Goal: Task Accomplishment & Management: Use online tool/utility

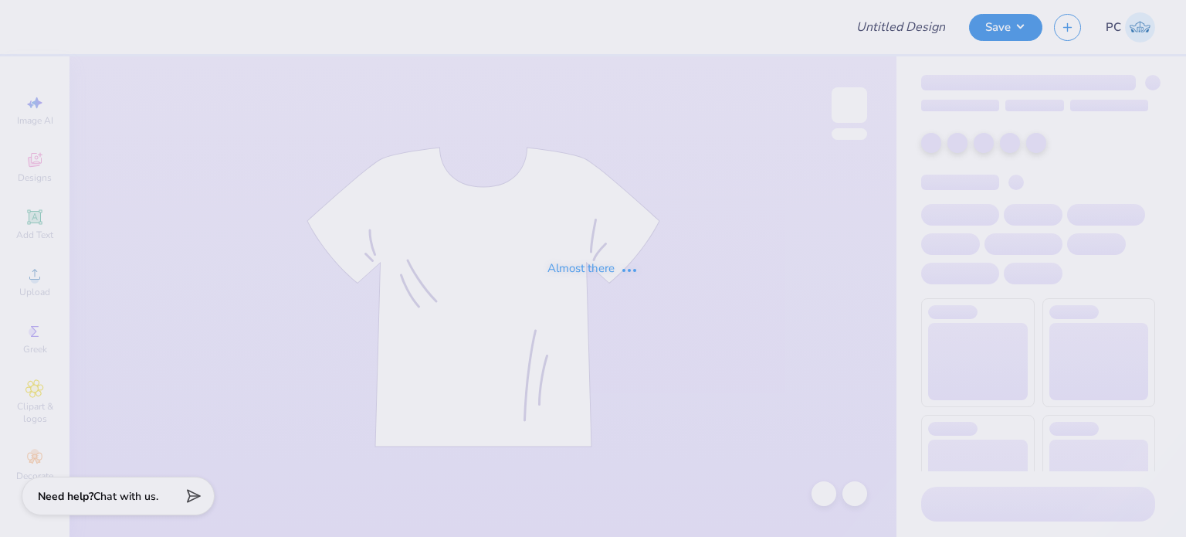
type input "Badminton Club Fall Merch"
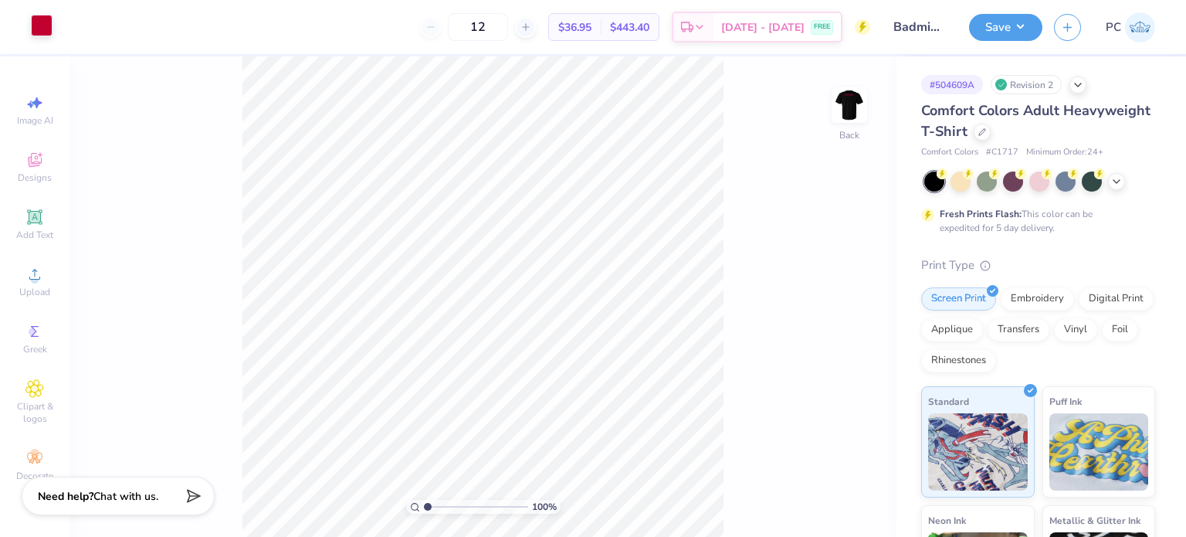
click at [46, 29] on div at bounding box center [42, 26] width 22 height 22
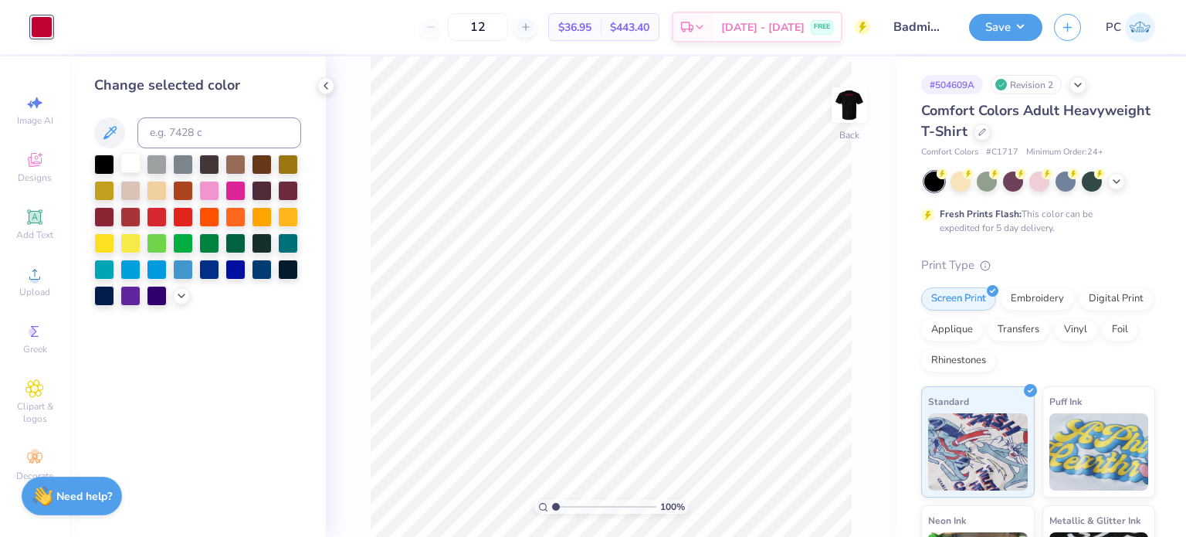
click at [125, 167] on div at bounding box center [130, 163] width 20 height 20
click at [852, 120] on img at bounding box center [850, 105] width 62 height 62
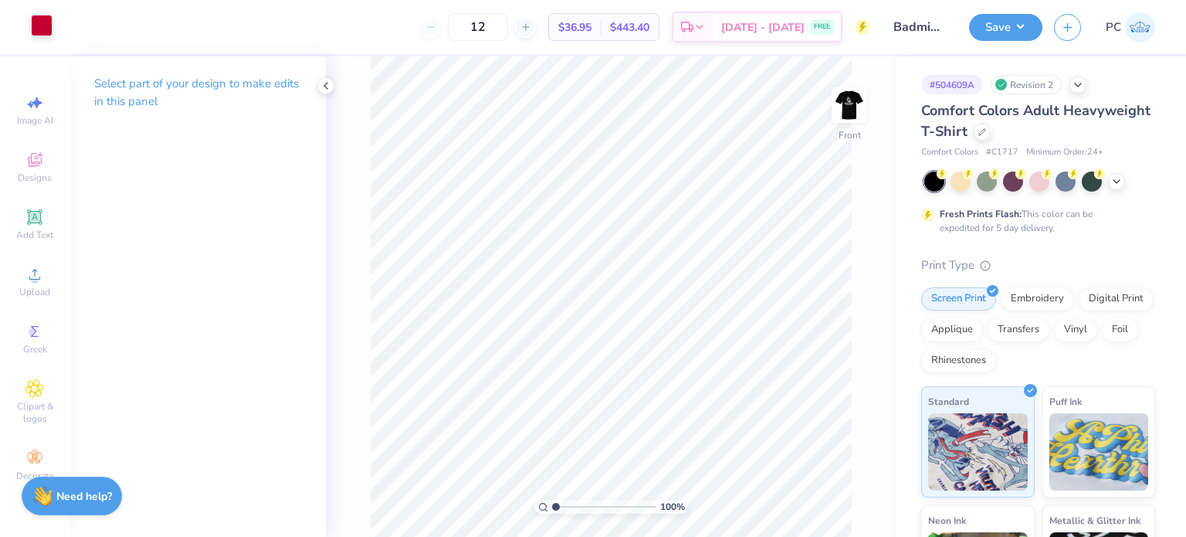
click at [42, 23] on div at bounding box center [42, 26] width 22 height 22
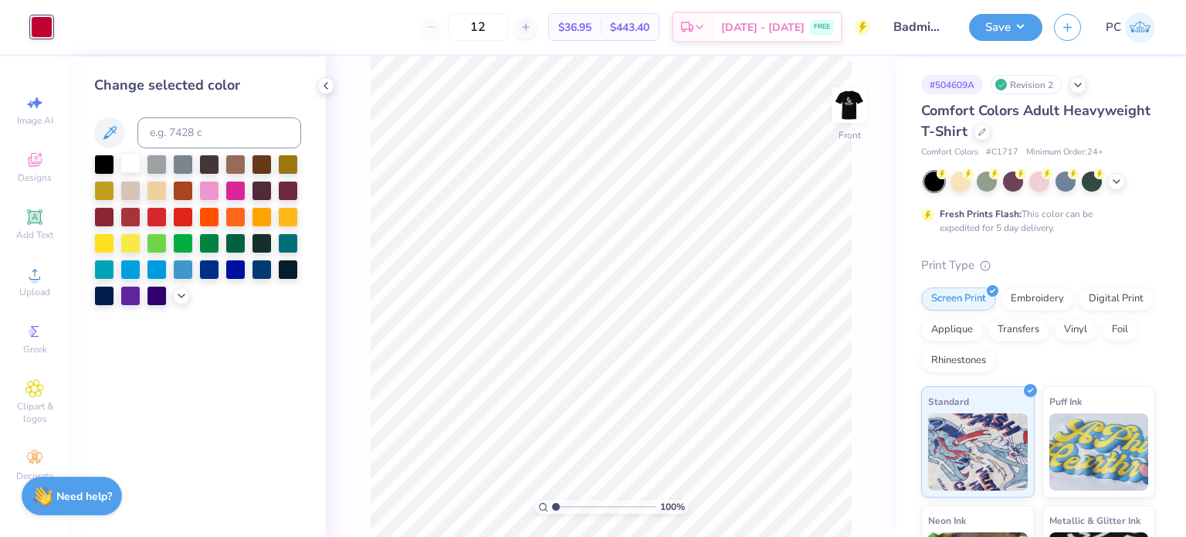
drag, startPoint x: 126, startPoint y: 168, endPoint x: 141, endPoint y: 161, distance: 16.6
click at [126, 168] on div at bounding box center [130, 163] width 20 height 20
click at [1041, 25] on button "Save" at bounding box center [1005, 25] width 73 height 27
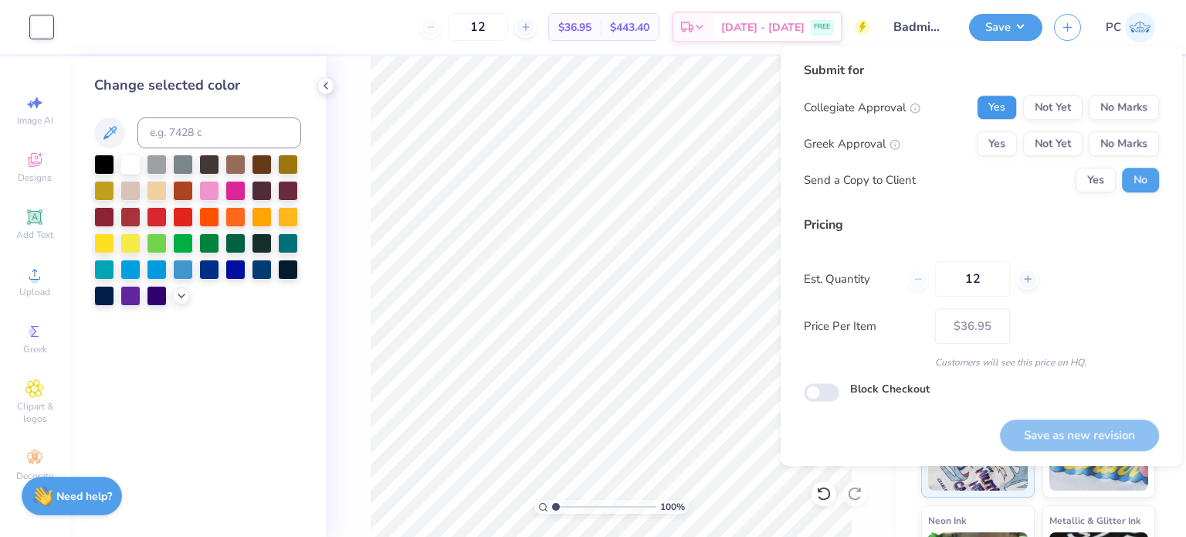
click at [992, 100] on button "Yes" at bounding box center [997, 107] width 40 height 25
click at [1146, 144] on button "No Marks" at bounding box center [1124, 143] width 70 height 25
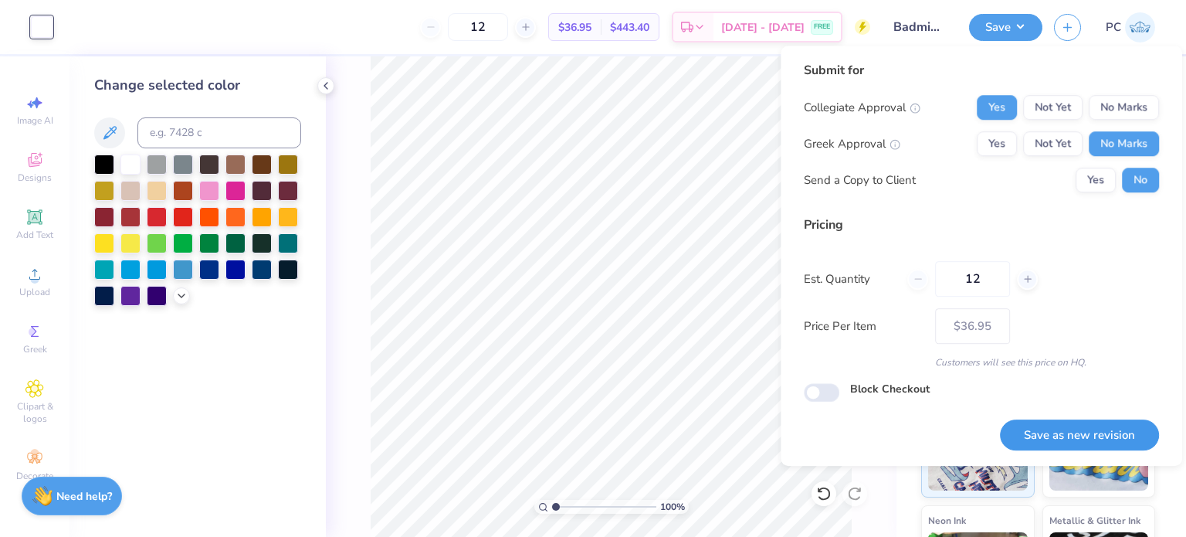
click at [1084, 432] on button "Save as new revision" at bounding box center [1079, 435] width 159 height 32
type input "$36.95"
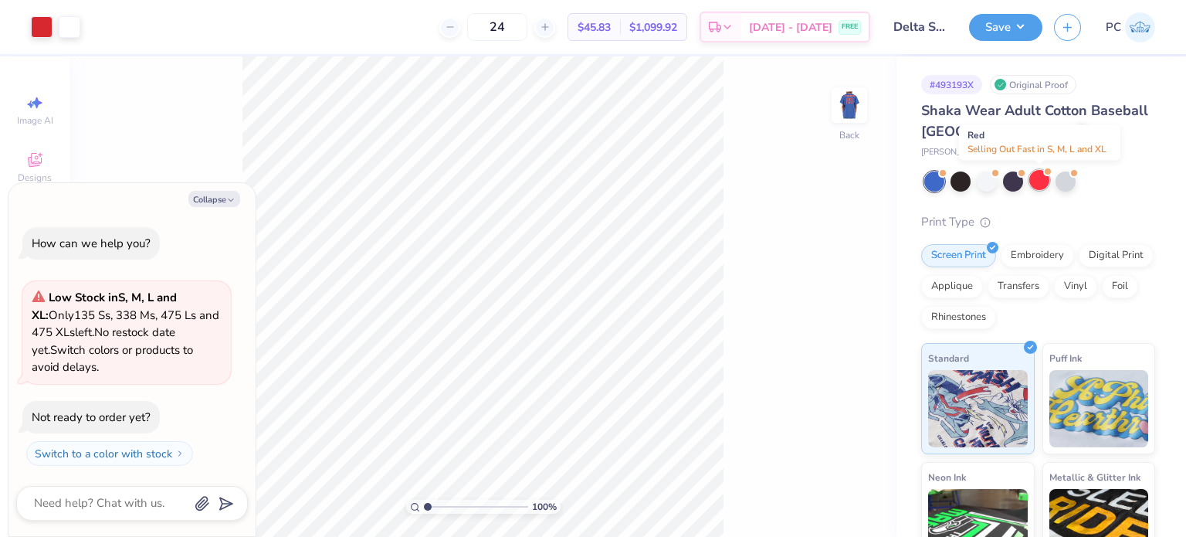
click at [1036, 183] on div at bounding box center [1040, 180] width 20 height 20
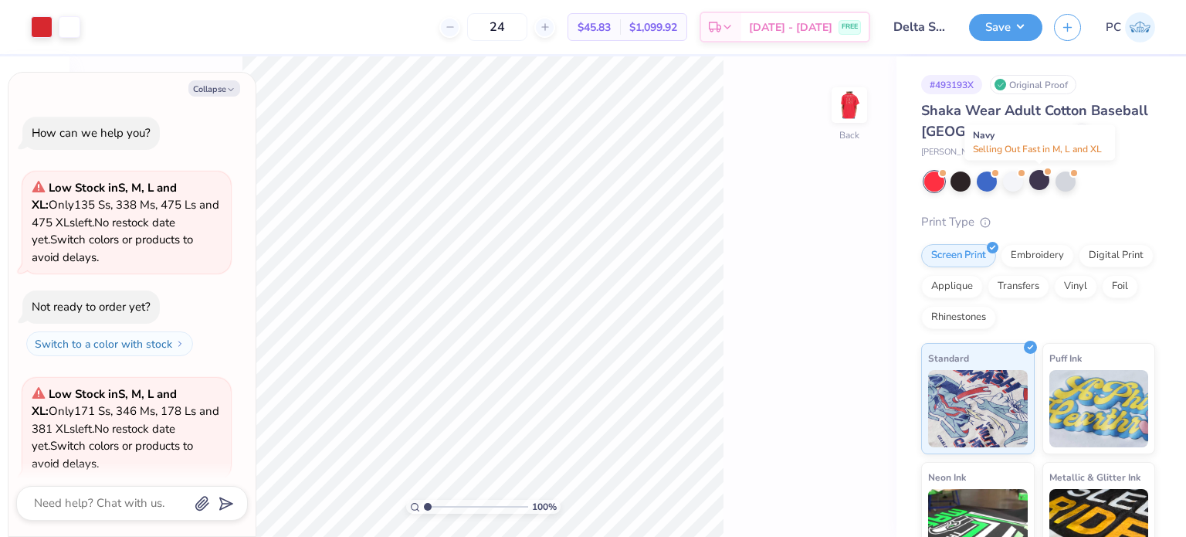
scroll to position [96, 0]
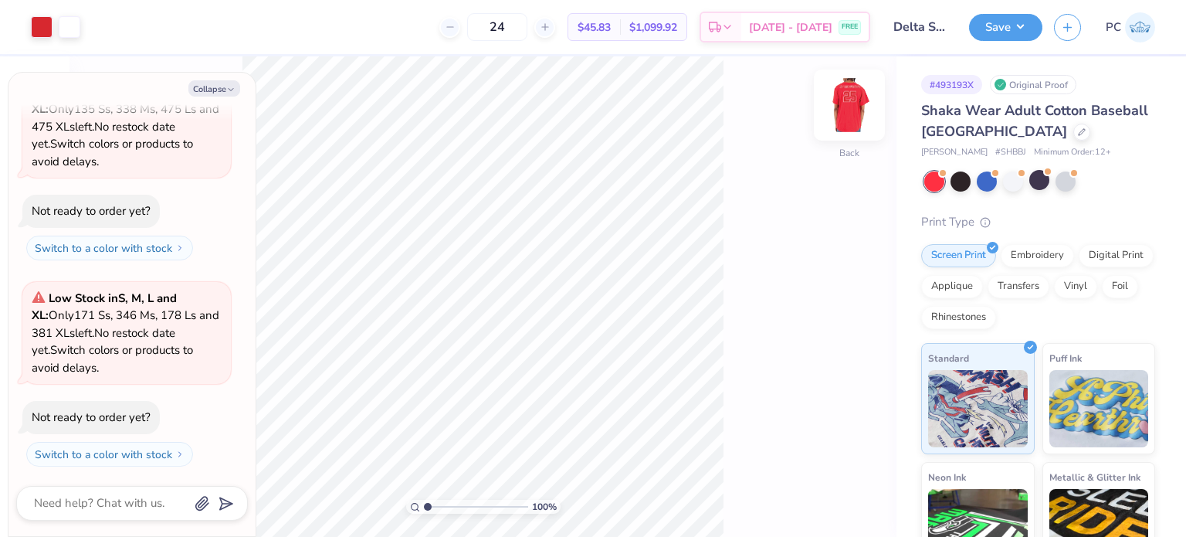
click at [833, 121] on img at bounding box center [850, 105] width 62 height 62
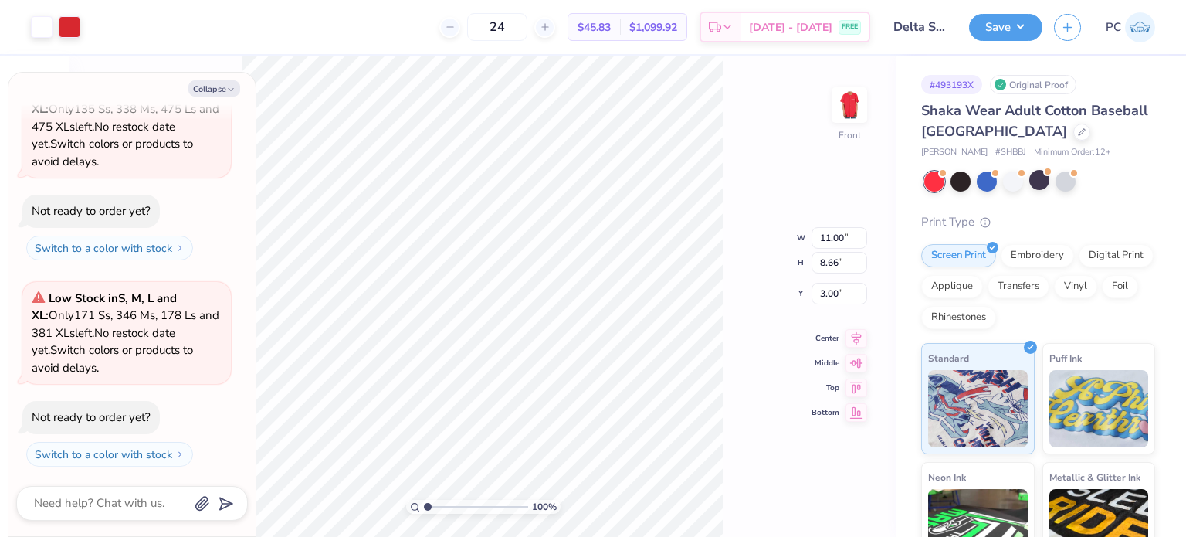
type textarea "x"
type input "3.50"
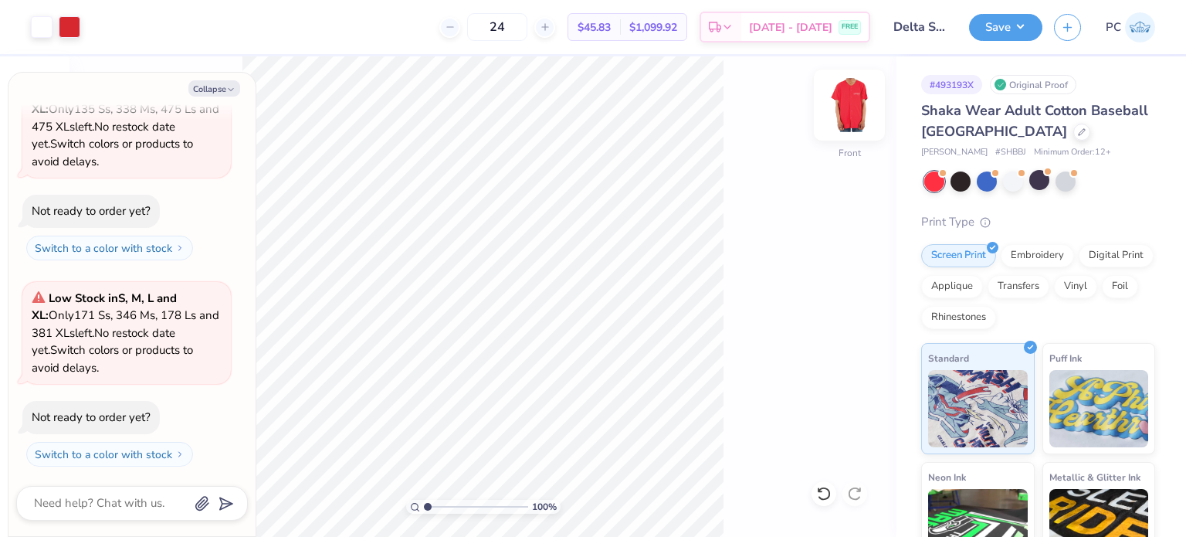
click at [854, 103] on img at bounding box center [850, 105] width 62 height 62
click at [857, 101] on img at bounding box center [850, 105] width 62 height 62
click at [857, 101] on img at bounding box center [849, 105] width 31 height 31
click at [1004, 30] on button "Save" at bounding box center [1005, 25] width 73 height 27
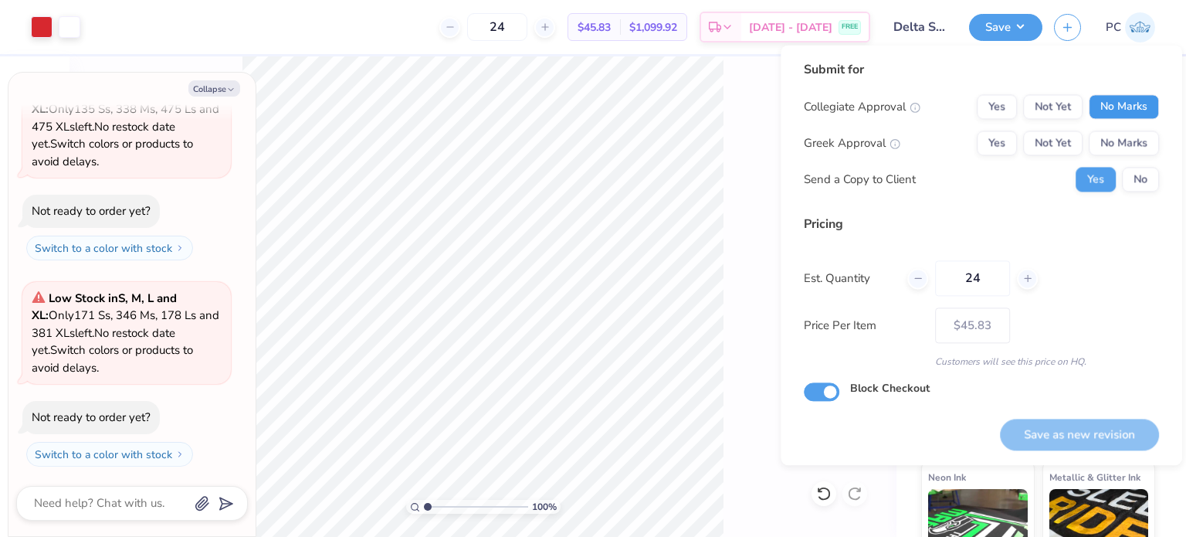
click at [1095, 100] on button "No Marks" at bounding box center [1124, 106] width 70 height 25
click at [977, 137] on div "Greek Approval Yes Not Yet No Marks" at bounding box center [981, 143] width 355 height 25
click at [1139, 182] on button "No" at bounding box center [1140, 179] width 37 height 25
type textarea "x"
click at [1008, 151] on button "Yes" at bounding box center [997, 143] width 40 height 25
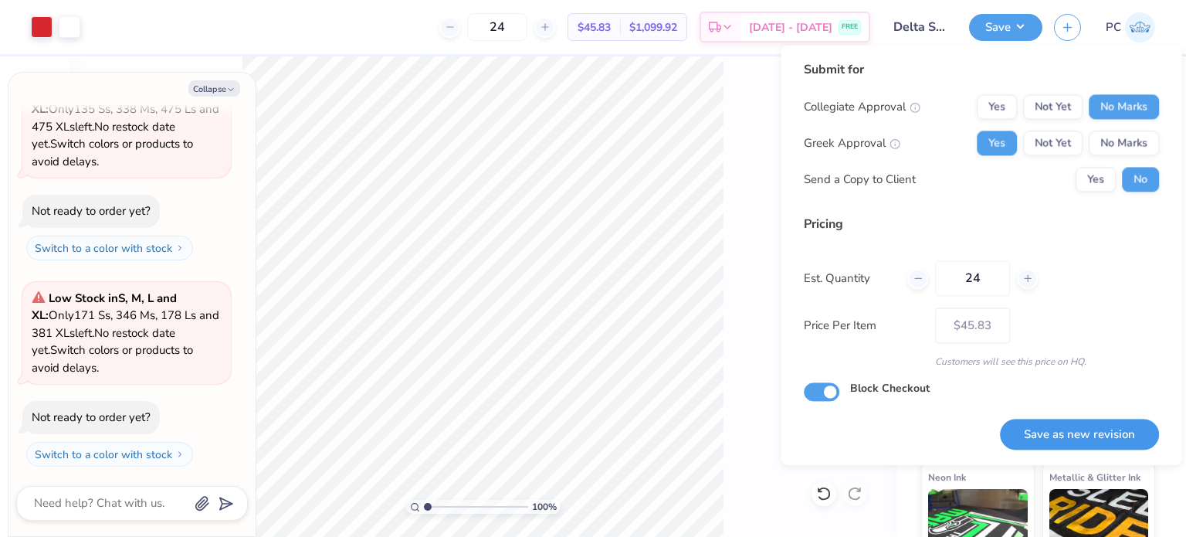
click at [1081, 433] on button "Save as new revision" at bounding box center [1079, 435] width 159 height 32
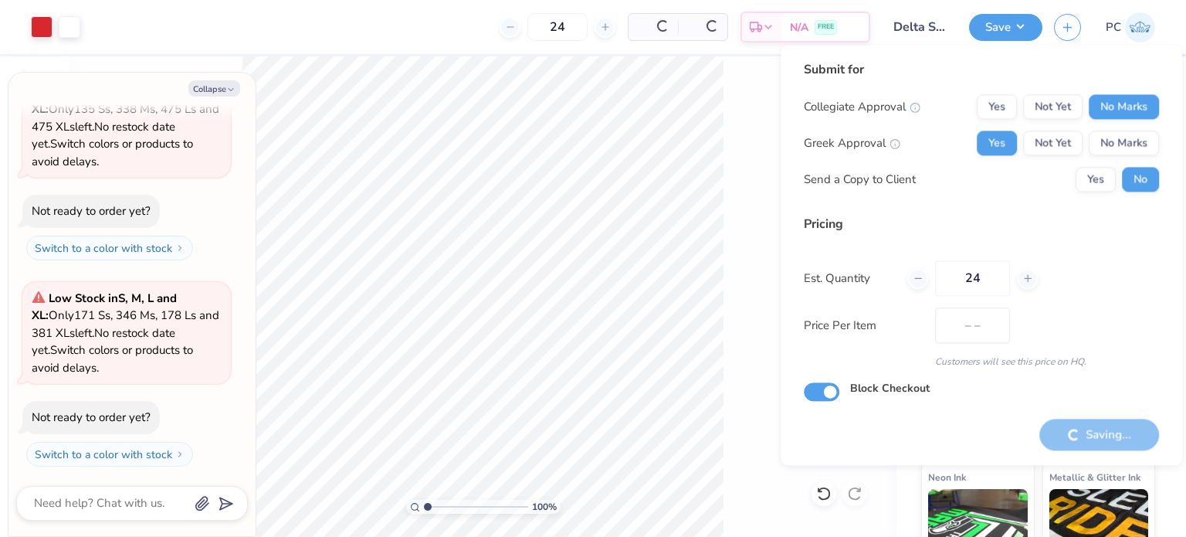
type input "$45.83"
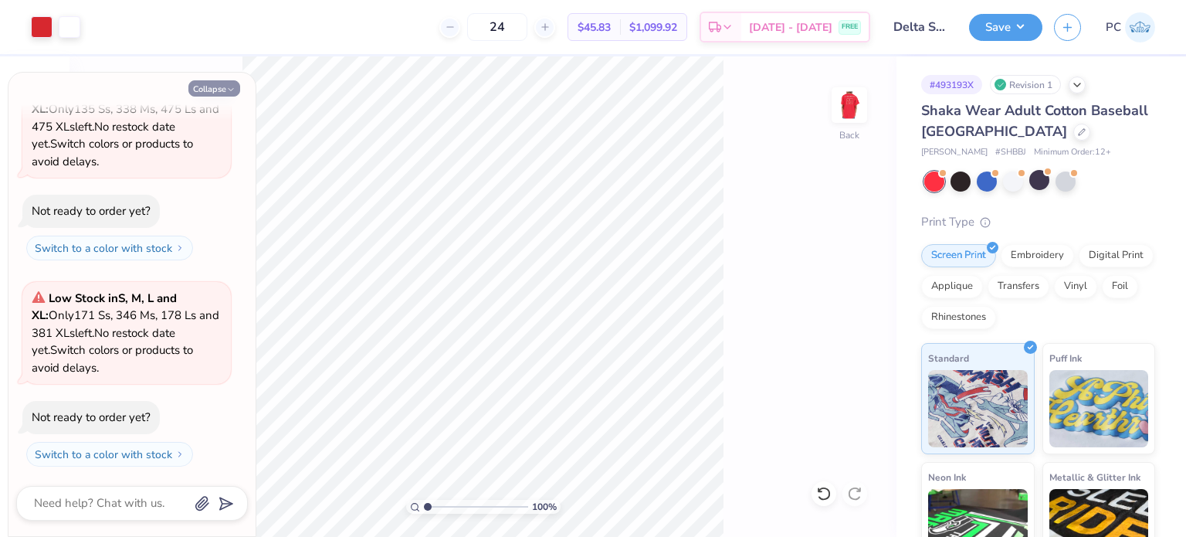
click at [231, 83] on button "Collapse" at bounding box center [214, 88] width 52 height 16
type textarea "x"
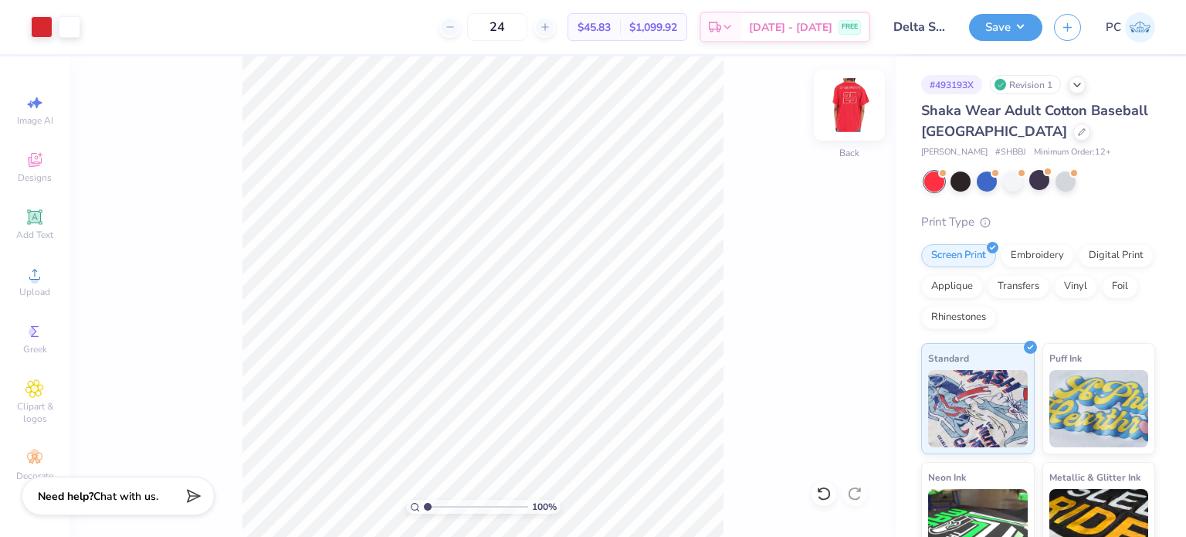
click at [856, 112] on img at bounding box center [850, 105] width 62 height 62
click at [850, 114] on img at bounding box center [850, 105] width 62 height 62
